Goal: Navigation & Orientation: Understand site structure

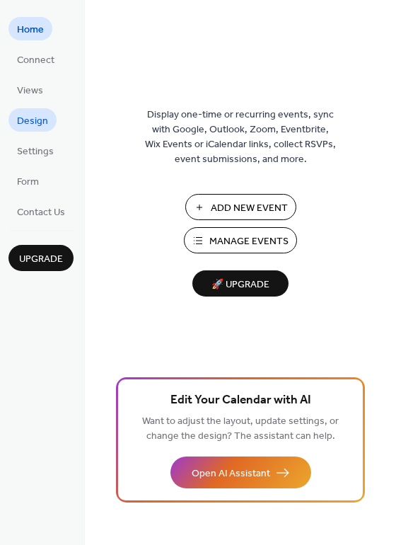
click at [34, 124] on span "Design" at bounding box center [32, 121] width 31 height 15
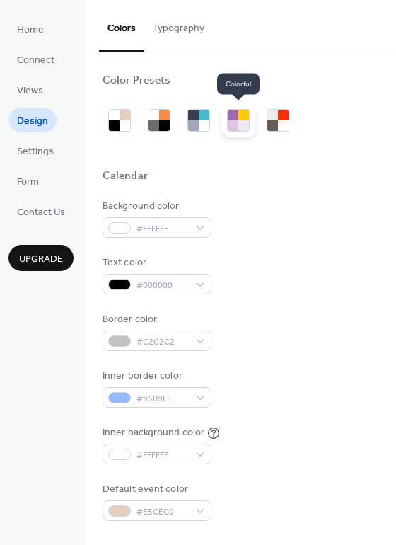
click at [231, 133] on div at bounding box center [238, 120] width 34 height 34
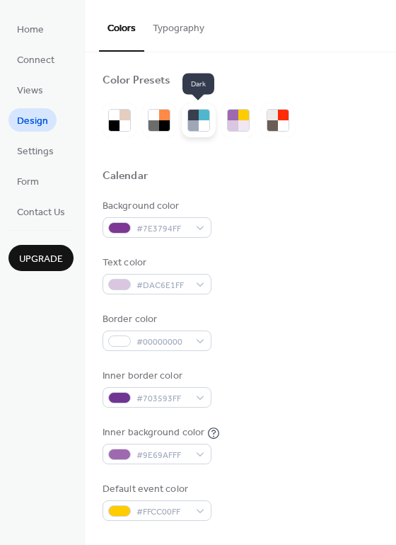
click at [187, 119] on div at bounding box center [198, 120] width 23 height 23
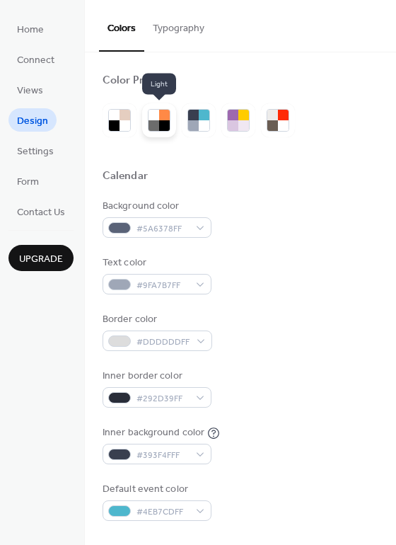
click at [164, 117] on div at bounding box center [164, 115] width 11 height 11
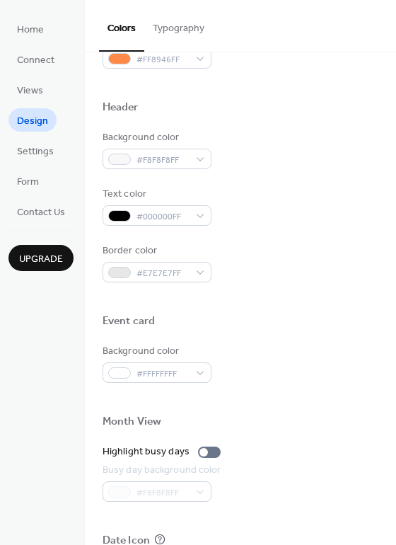
scroll to position [605, 0]
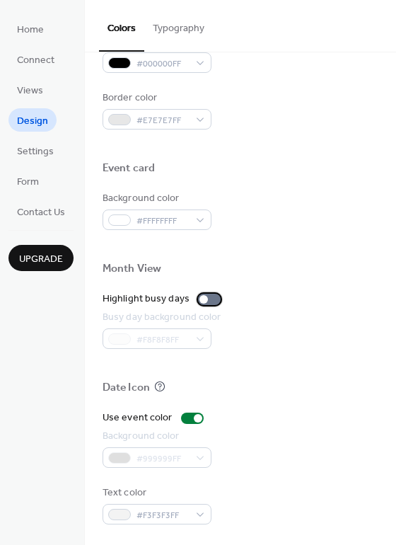
click at [199, 299] on div at bounding box center [203, 299] width 8 height 8
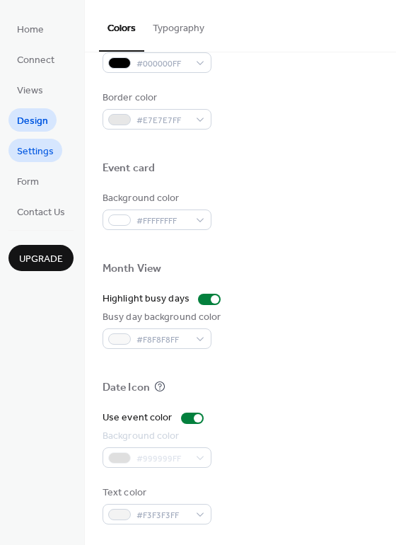
click at [42, 152] on span "Settings" at bounding box center [35, 151] width 37 height 15
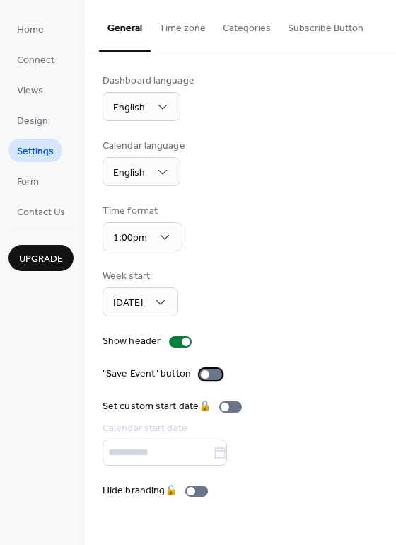
click at [204, 373] on div at bounding box center [205, 374] width 8 height 8
click at [43, 114] on span "Design" at bounding box center [32, 121] width 31 height 15
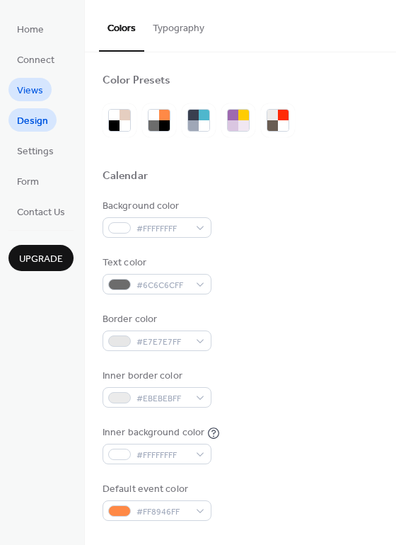
click at [38, 97] on span "Views" at bounding box center [30, 90] width 26 height 15
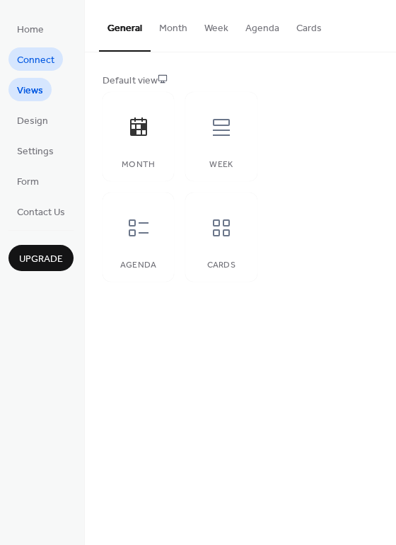
click at [37, 67] on span "Connect" at bounding box center [35, 60] width 37 height 15
